Goal: Use online tool/utility: Utilize a website feature to perform a specific function

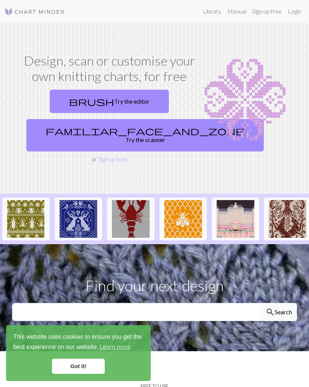
click at [83, 374] on link "Got it!" at bounding box center [78, 366] width 53 height 15
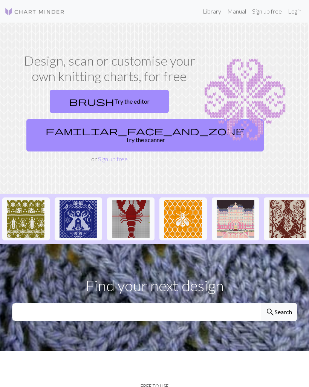
click at [122, 106] on link "brush Try the editor" at bounding box center [109, 101] width 119 height 23
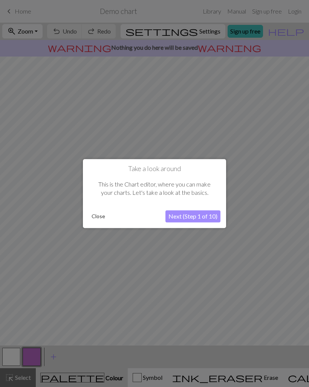
click at [218, 218] on button "Next (Step 1 of 10)" at bounding box center [192, 216] width 55 height 12
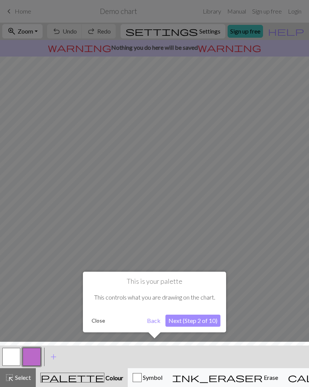
click at [210, 319] on button "Next (Step 2 of 10)" at bounding box center [192, 321] width 55 height 12
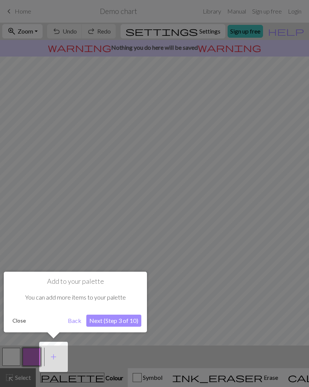
click at [127, 322] on button "Next (Step 3 of 10)" at bounding box center [113, 321] width 55 height 12
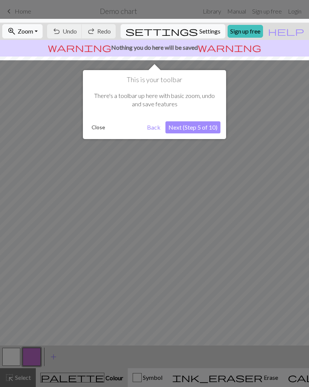
click at [201, 128] on button "Next (Step 5 of 10)" at bounding box center [192, 127] width 55 height 12
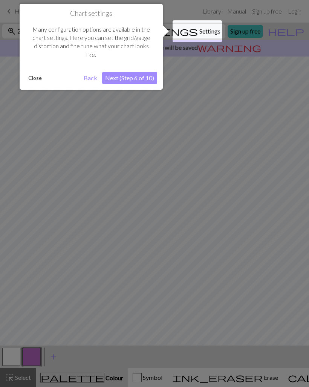
click at [145, 82] on button "Next (Step 6 of 10)" at bounding box center [129, 78] width 55 height 12
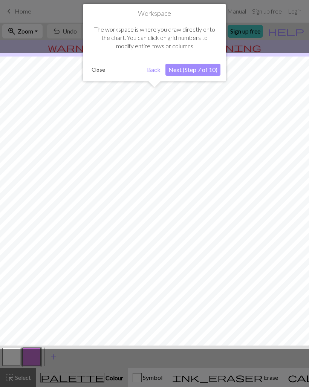
click at [209, 69] on button "Next (Step 7 of 10)" at bounding box center [192, 70] width 55 height 12
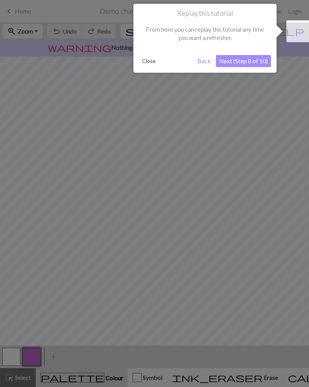
click at [254, 60] on button "Next (Step 8 of 10)" at bounding box center [243, 61] width 55 height 12
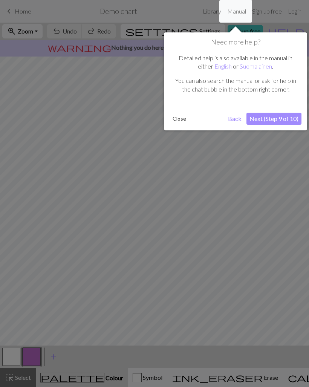
click at [276, 119] on button "Next (Step 9 of 10)" at bounding box center [273, 119] width 55 height 12
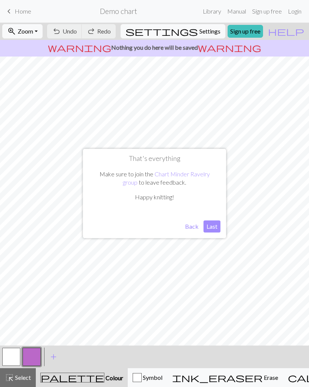
click at [216, 229] on button "Last" at bounding box center [211, 226] width 17 height 12
click at [293, 18] on link "Login" at bounding box center [295, 11] width 20 height 15
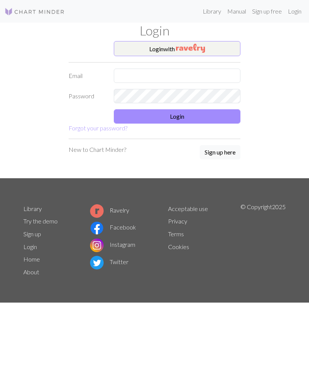
click at [202, 46] on img "button" at bounding box center [190, 48] width 29 height 9
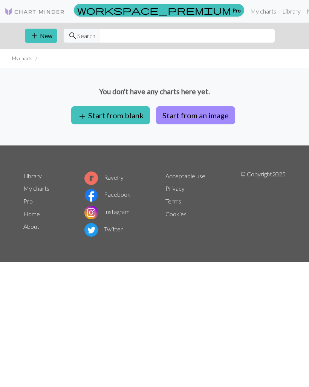
click at [211, 113] on button "Start from an image" at bounding box center [195, 115] width 79 height 18
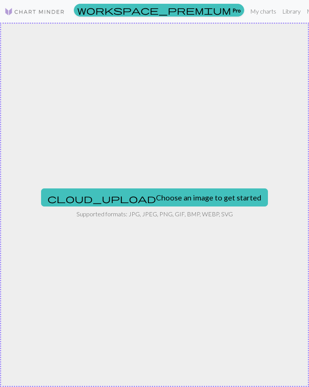
click at [159, 197] on button "cloud_upload Choose an image to get started" at bounding box center [154, 197] width 227 height 18
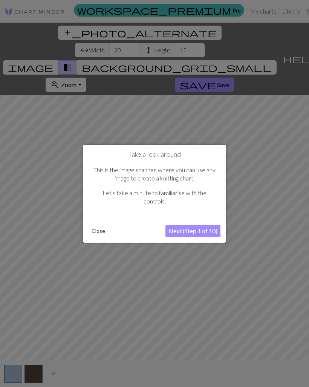
click at [193, 235] on button "Next (Step 1 of 10)" at bounding box center [192, 231] width 55 height 12
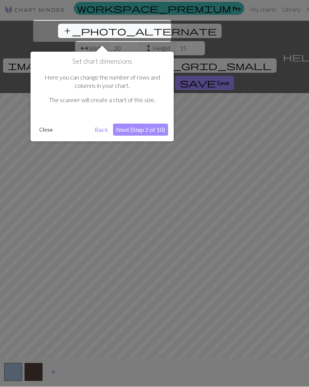
scroll to position [2, 0]
click at [153, 134] on button "Next (Step 2 of 10)" at bounding box center [140, 130] width 55 height 12
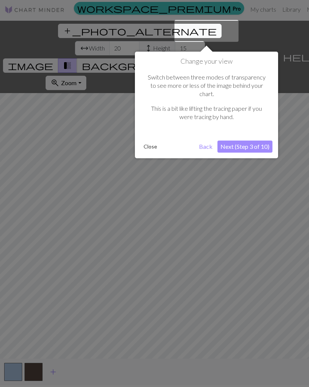
scroll to position [2, 0]
click at [249, 140] on button "Next (Step 3 of 10)" at bounding box center [244, 146] width 55 height 12
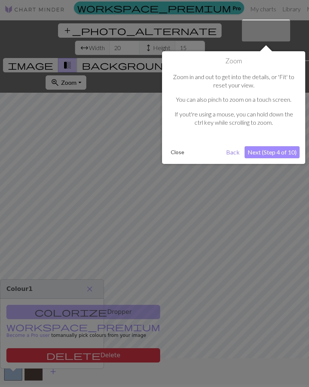
click at [284, 146] on button "Next (Step 4 of 10)" at bounding box center [271, 152] width 55 height 12
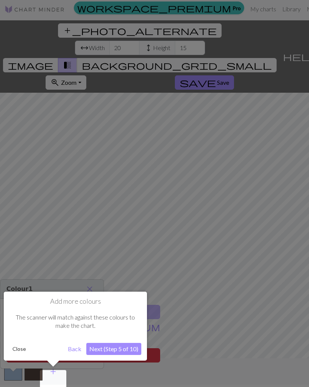
click at [119, 348] on button "Next (Step 5 of 10)" at bounding box center [113, 349] width 55 height 12
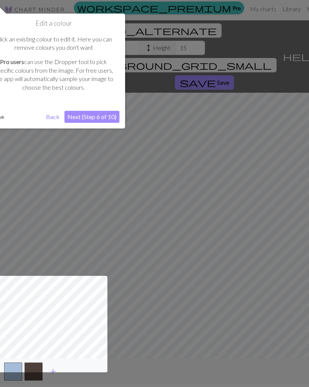
click at [107, 117] on button "Next (Step 6 of 10)" at bounding box center [91, 117] width 55 height 12
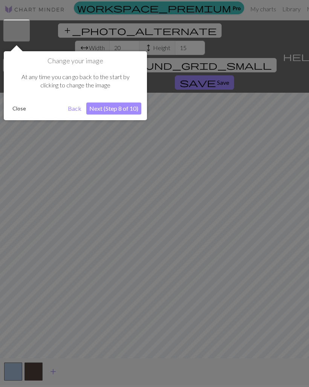
scroll to position [3, 0]
click at [120, 110] on button "Next (Step 8 of 10)" at bounding box center [113, 108] width 55 height 12
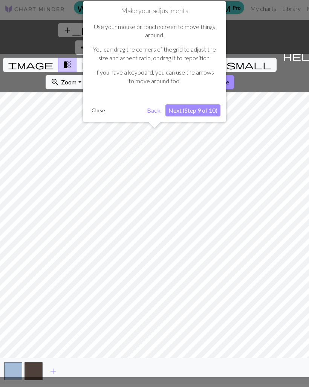
click at [209, 108] on button "Next (Step 9 of 10)" at bounding box center [192, 110] width 55 height 12
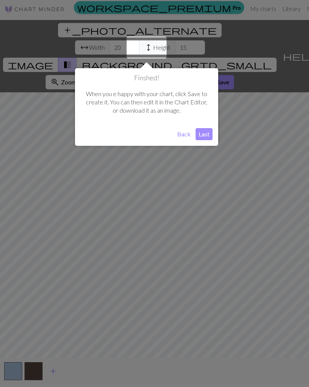
click at [211, 130] on button "Last" at bounding box center [204, 134] width 17 height 12
